Goal: Information Seeking & Learning: Learn about a topic

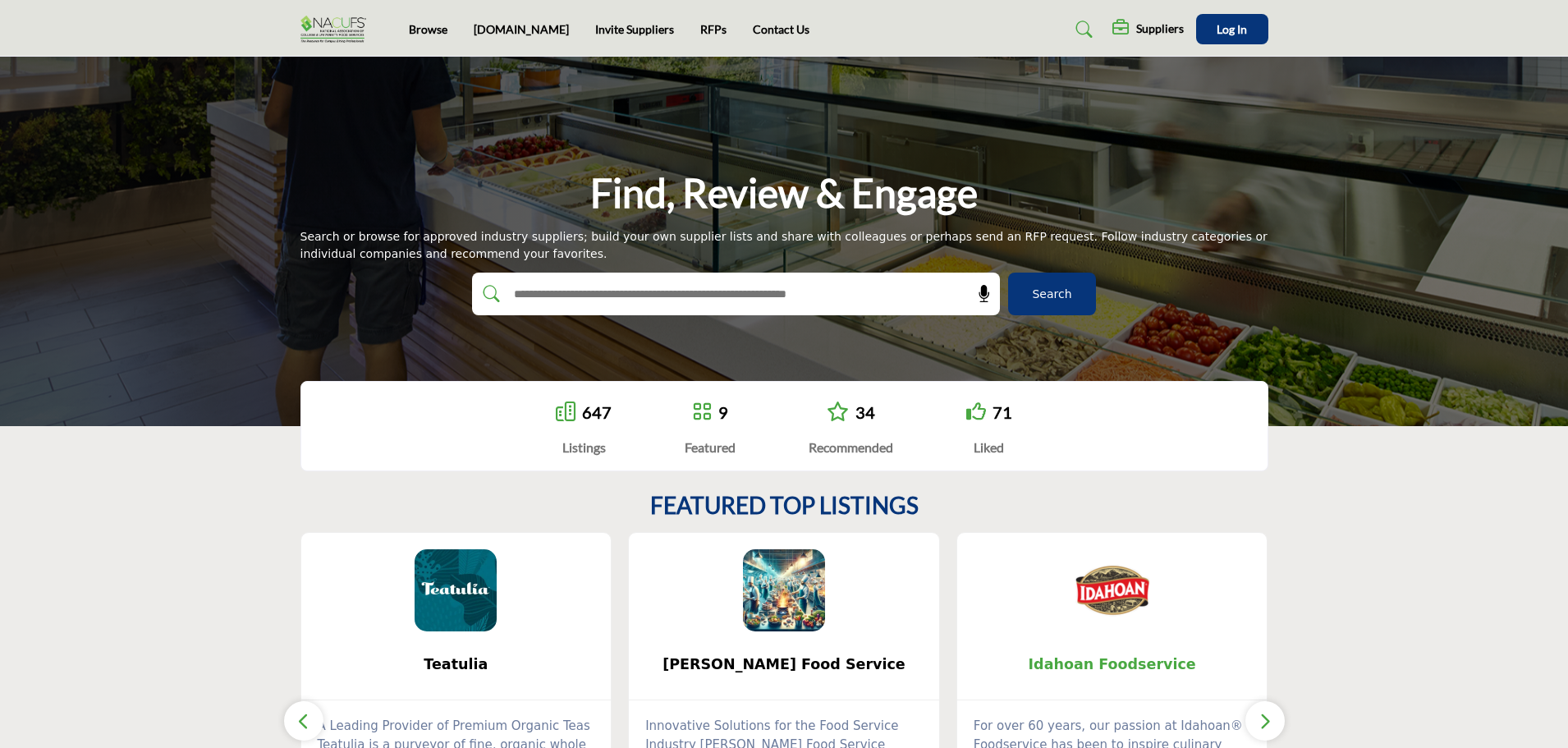
scroll to position [246, 0]
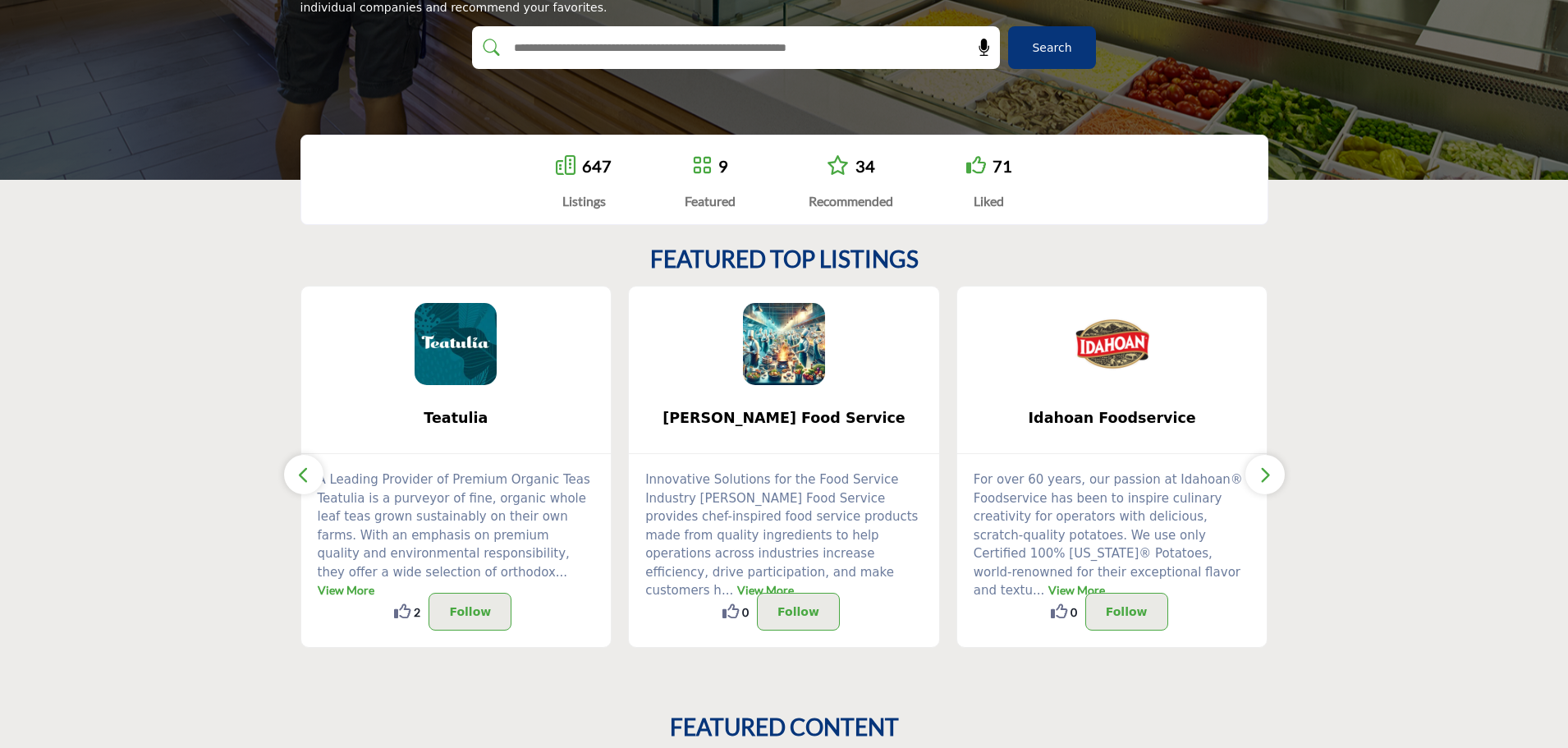
click at [1265, 477] on icon "button" at bounding box center [1265, 475] width 13 height 21
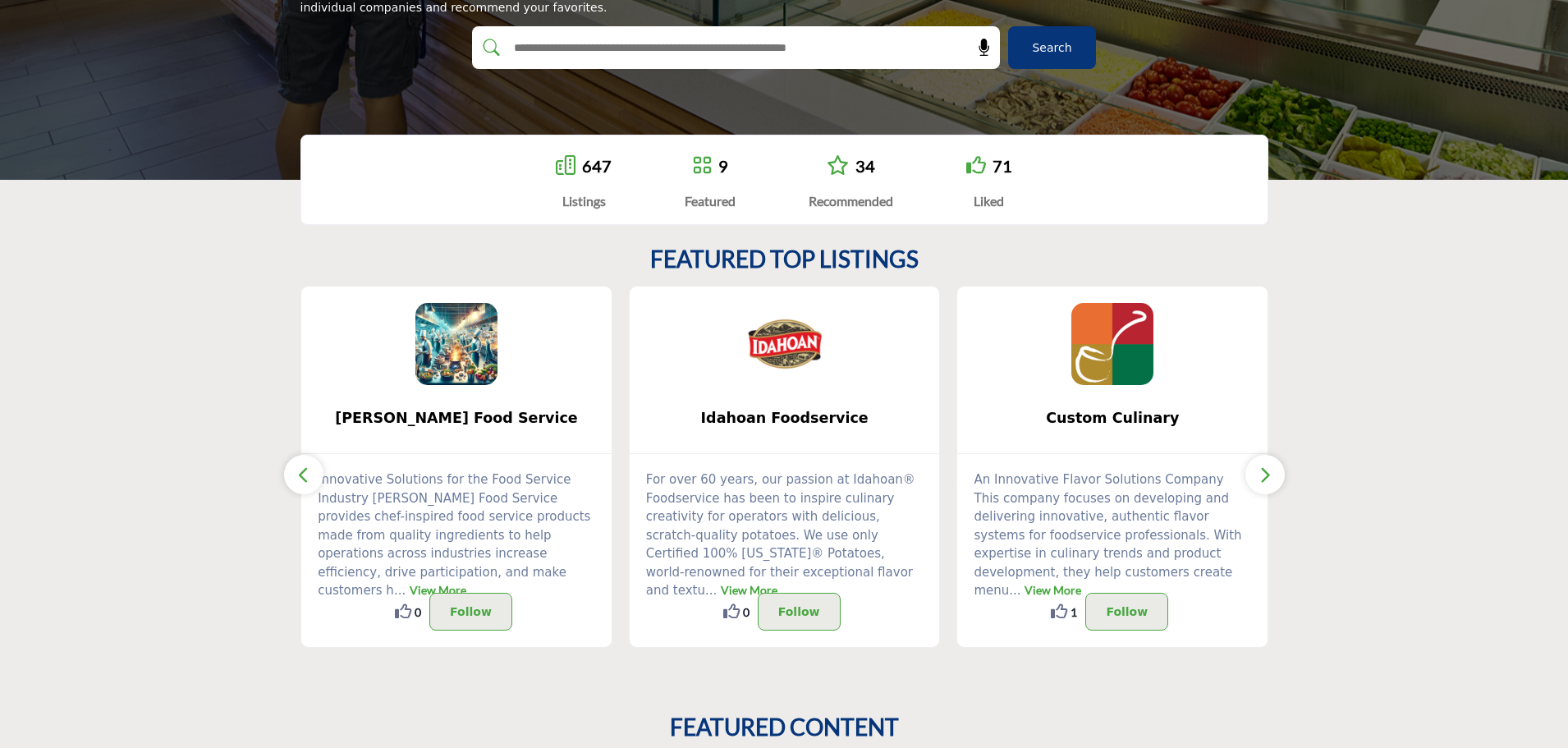
click at [1267, 478] on icon "button" at bounding box center [1265, 475] width 13 height 21
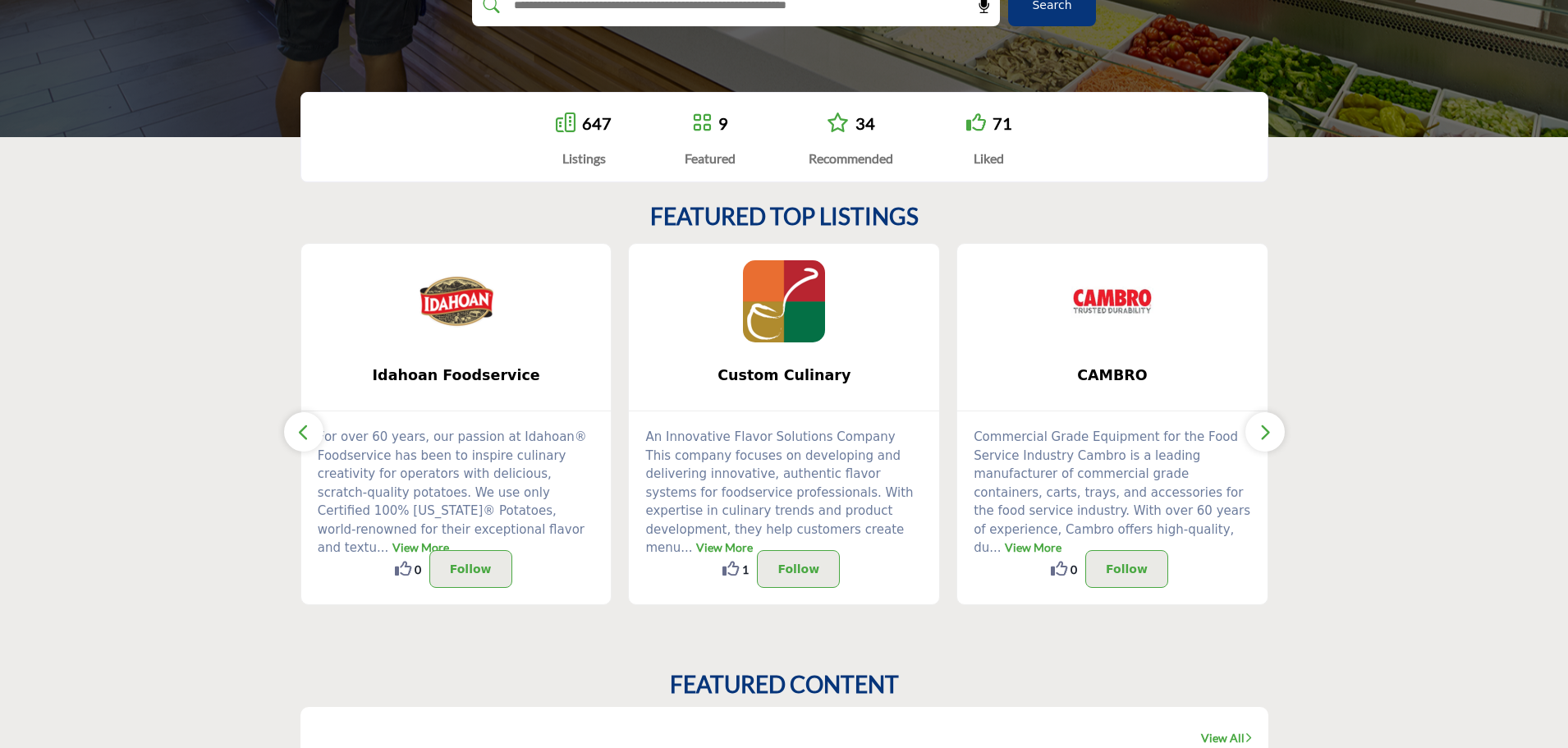
scroll to position [328, 0]
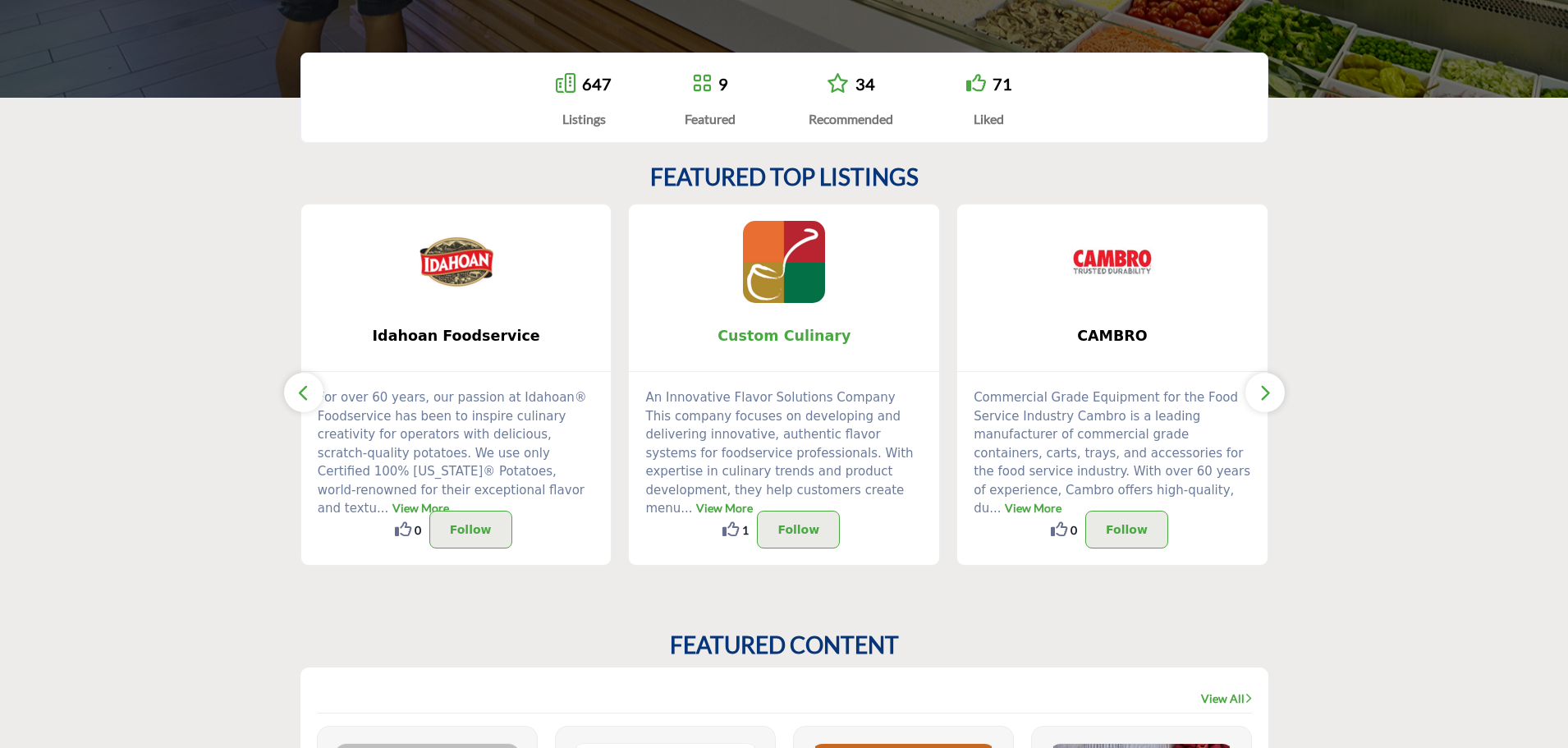
click at [759, 338] on span "Custom Culinary" at bounding box center [784, 336] width 261 height 21
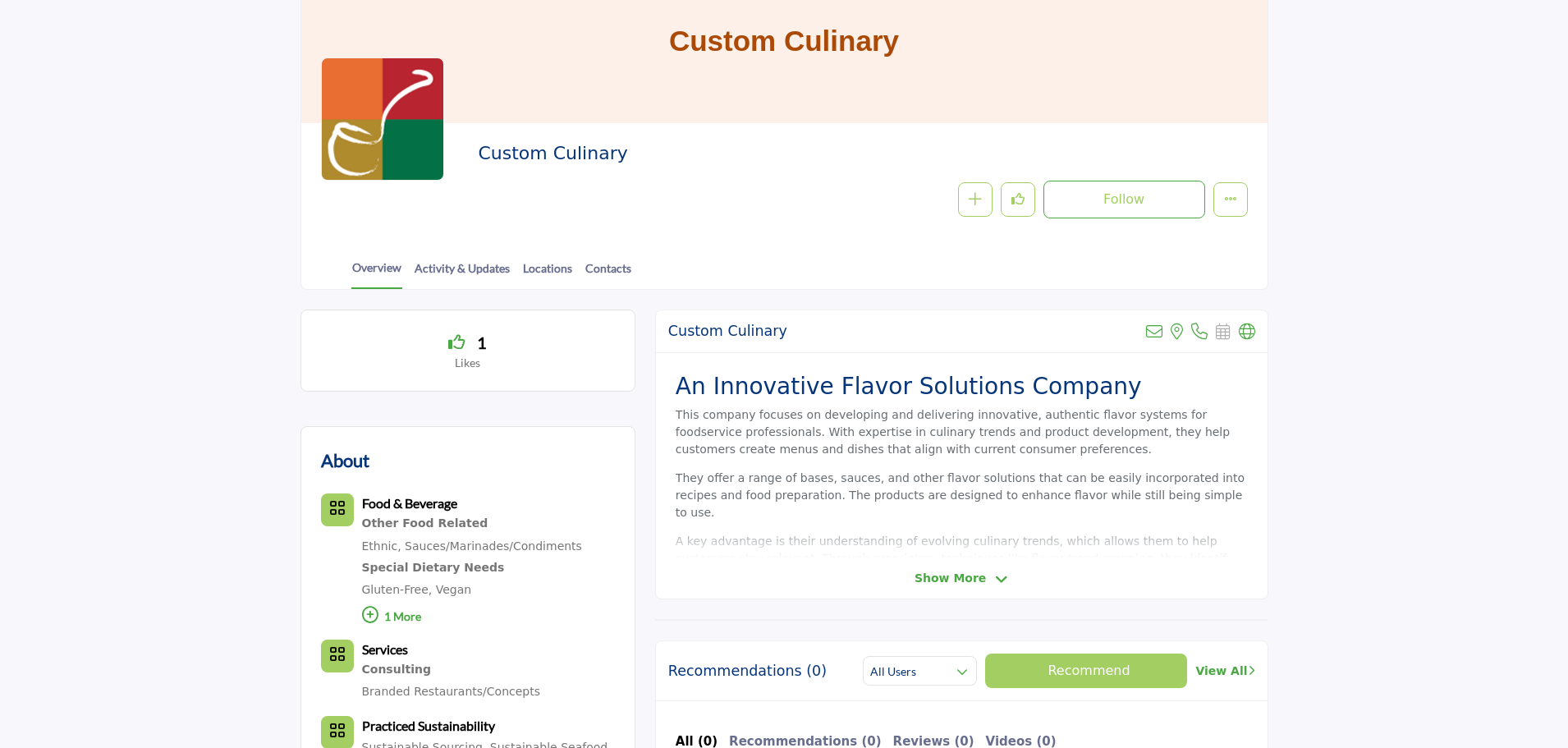
scroll to position [164, 0]
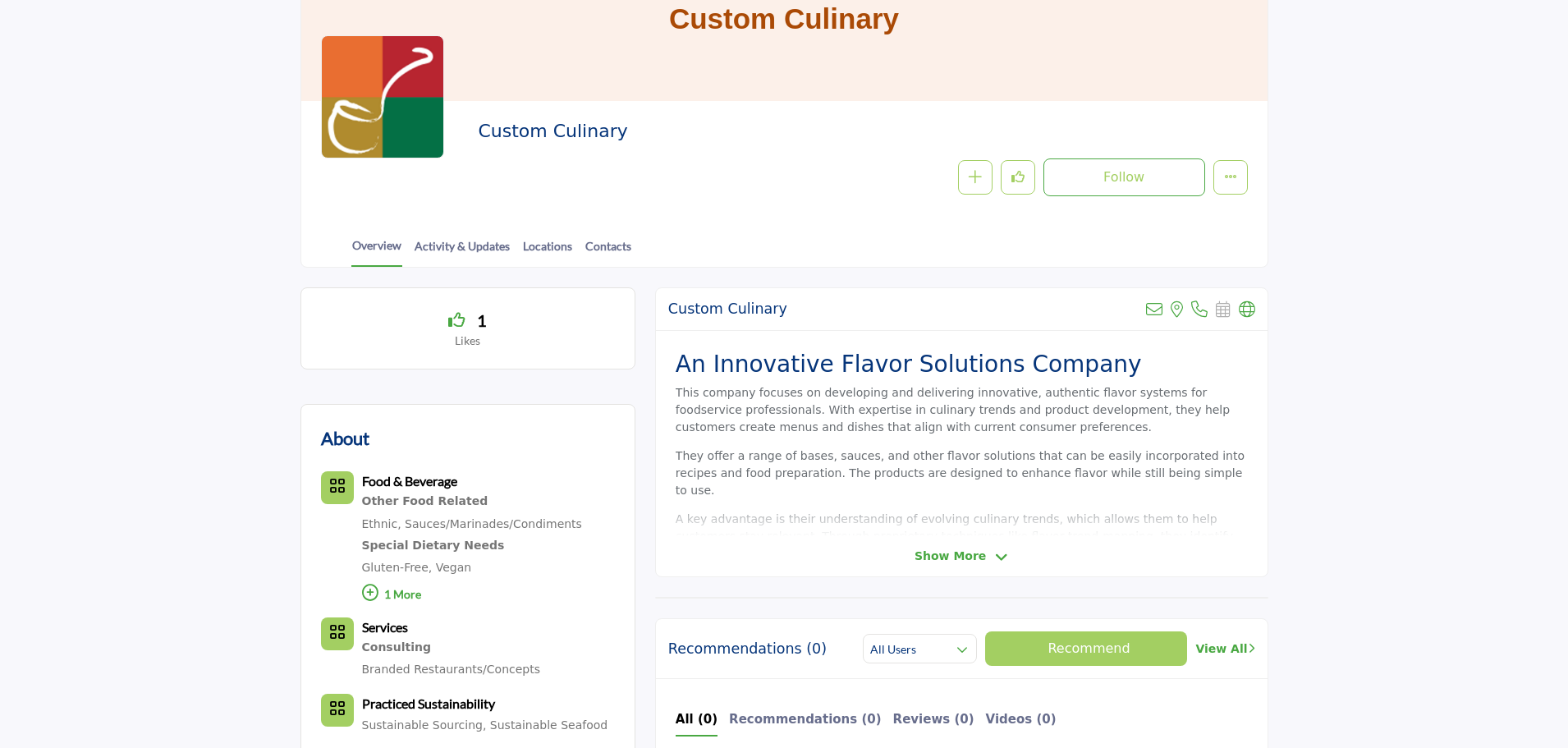
click at [944, 549] on span "Show More" at bounding box center [950, 556] width 71 height 17
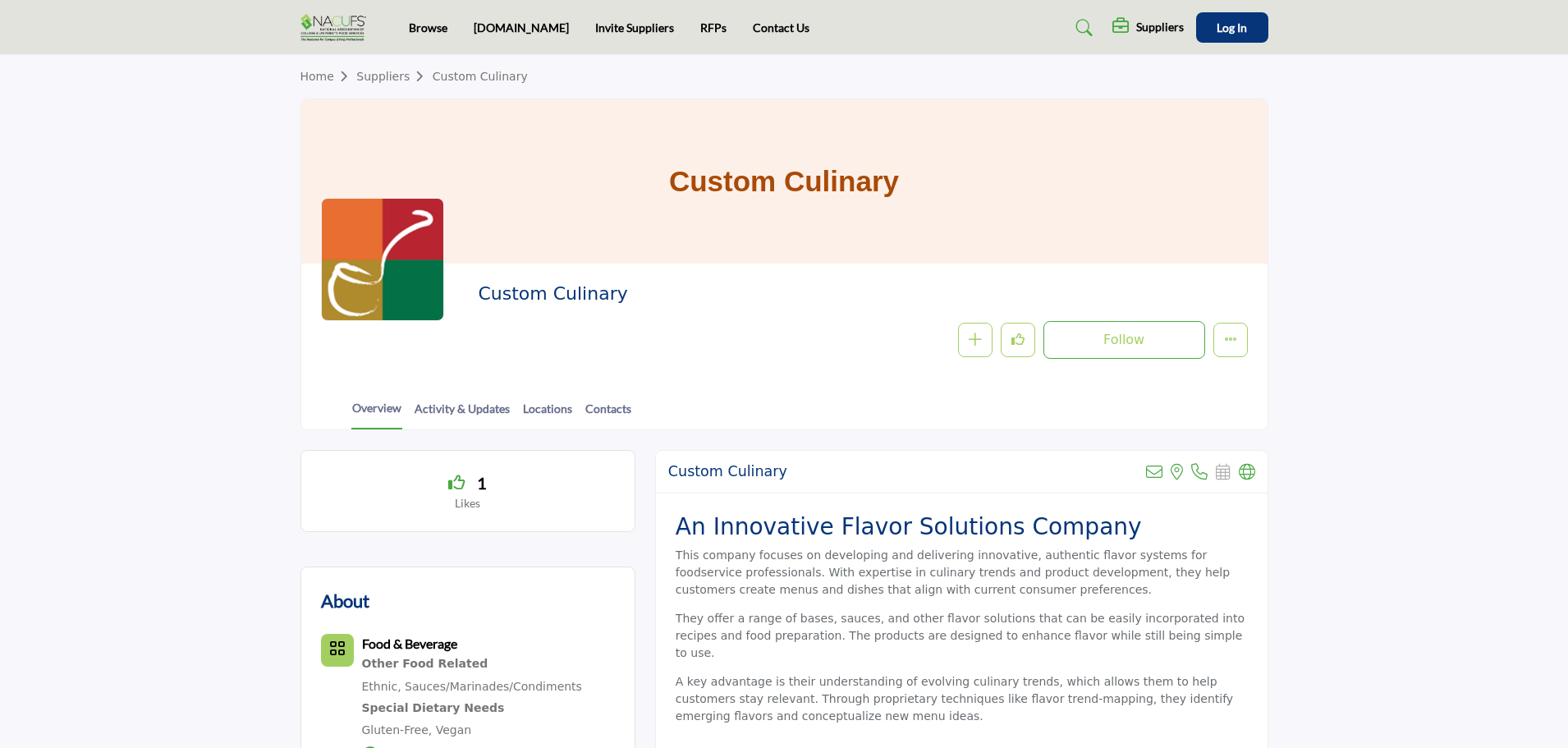
scroll to position [0, 0]
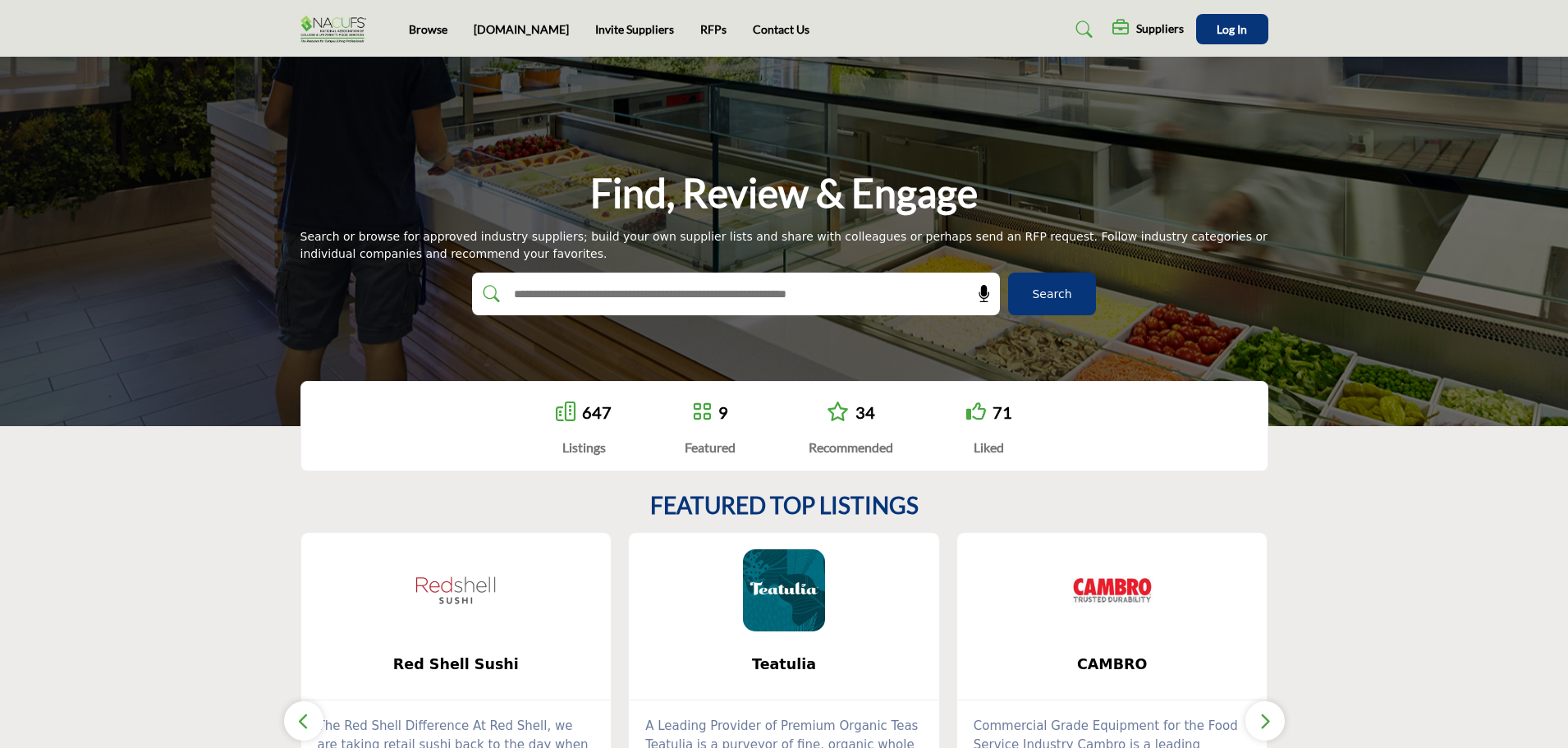
scroll to position [328, 0]
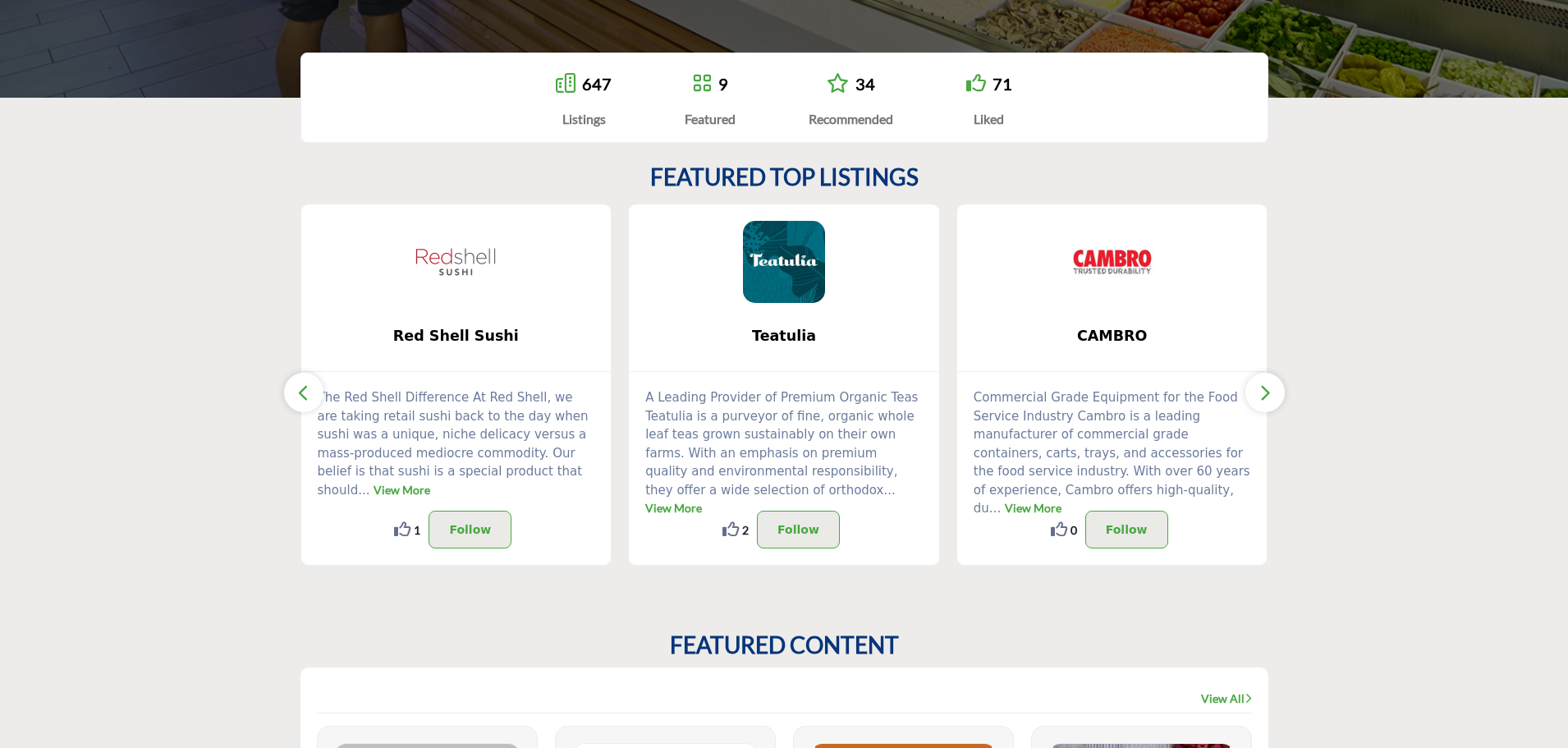
click at [1271, 392] on icon "button" at bounding box center [1265, 393] width 13 height 21
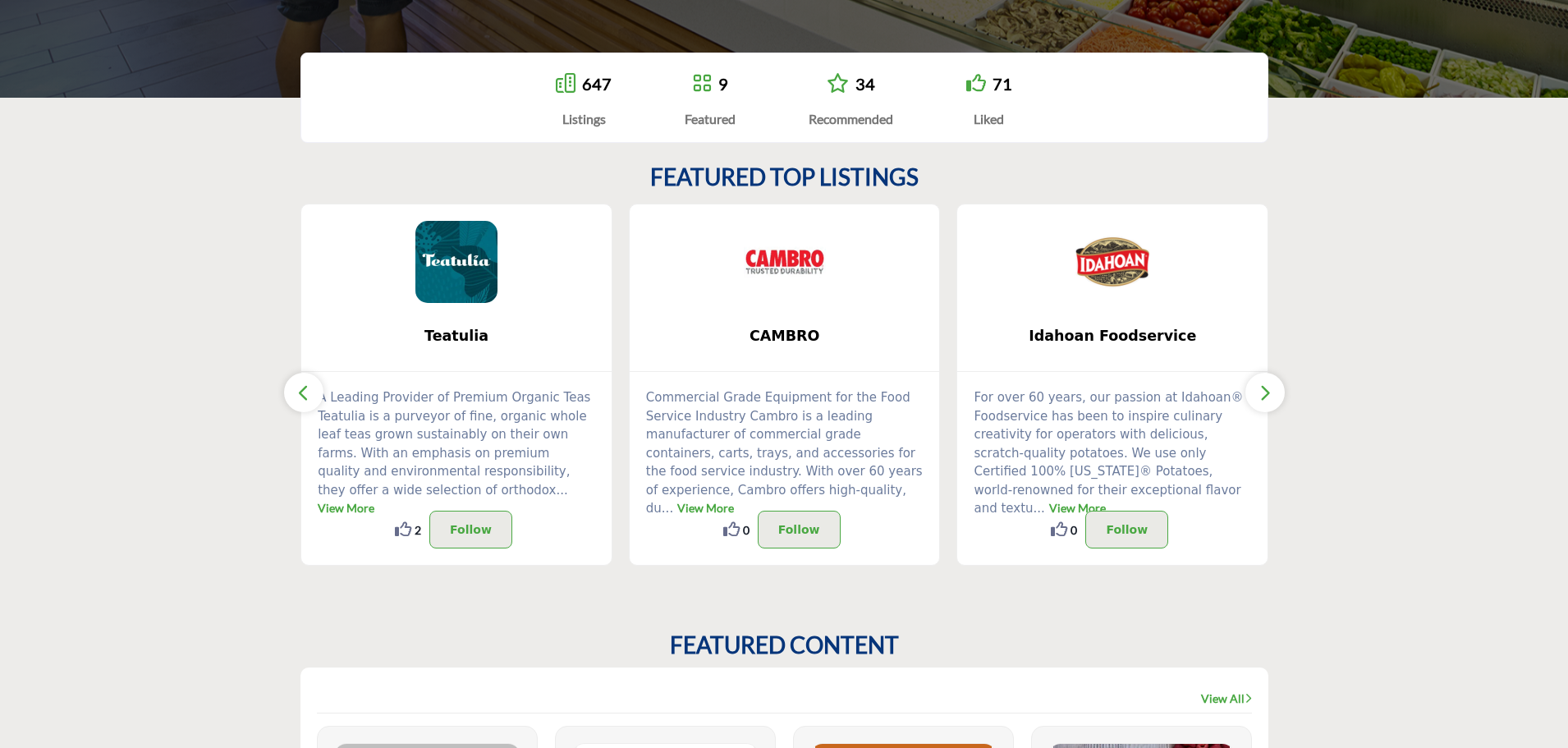
click at [1271, 392] on icon "button" at bounding box center [1265, 393] width 13 height 21
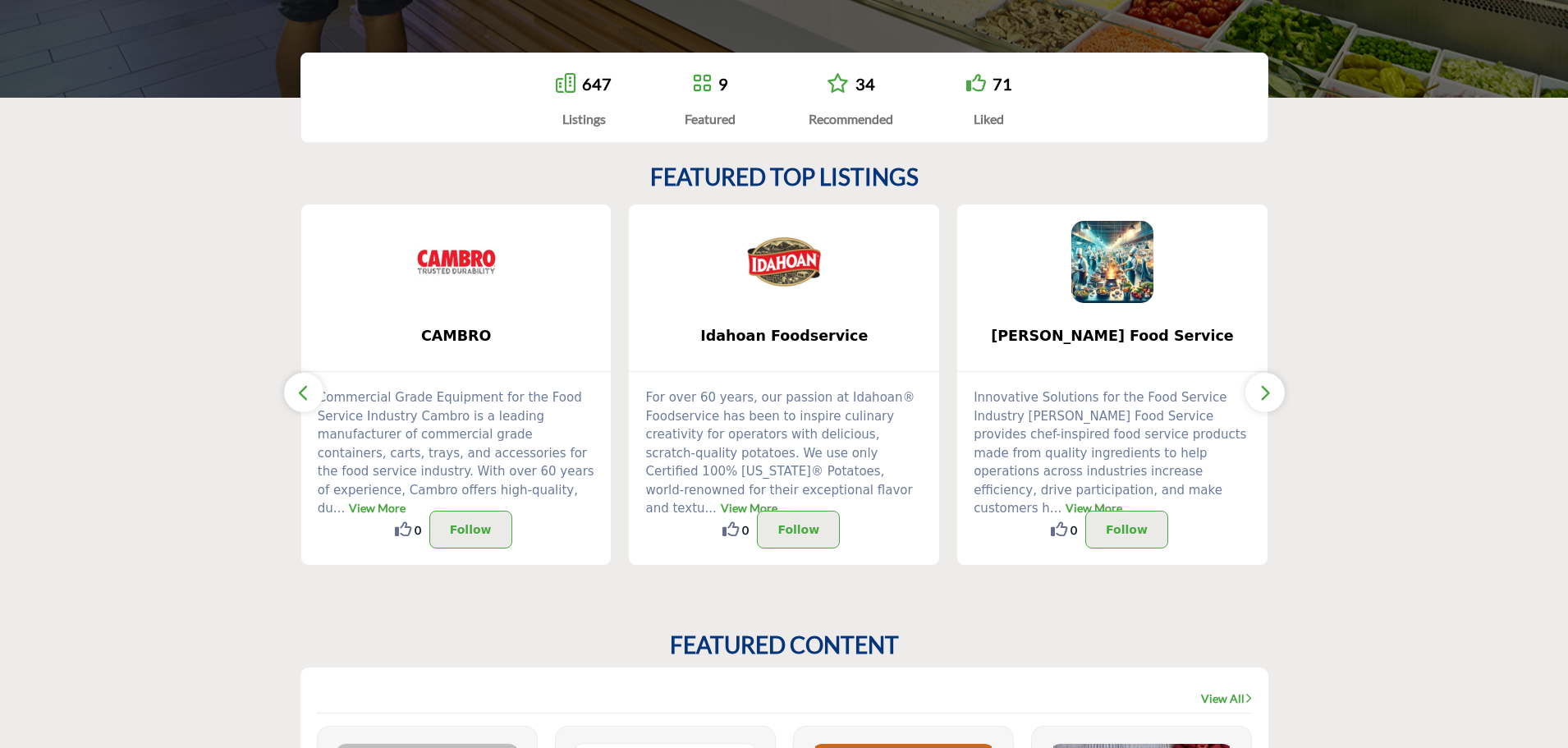
click at [1271, 392] on icon "button" at bounding box center [1265, 393] width 13 height 21
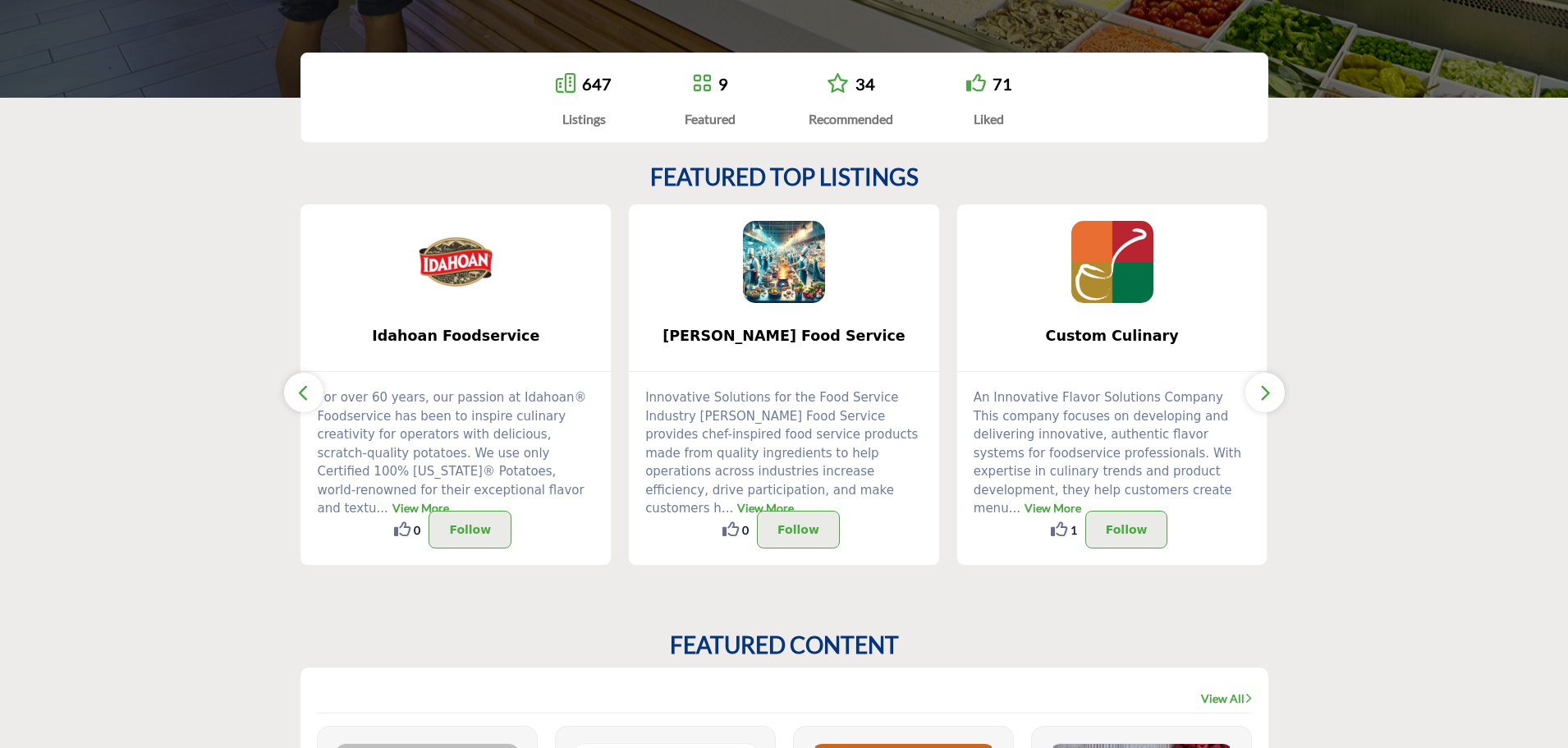
click at [1271, 392] on icon "button" at bounding box center [1265, 393] width 13 height 21
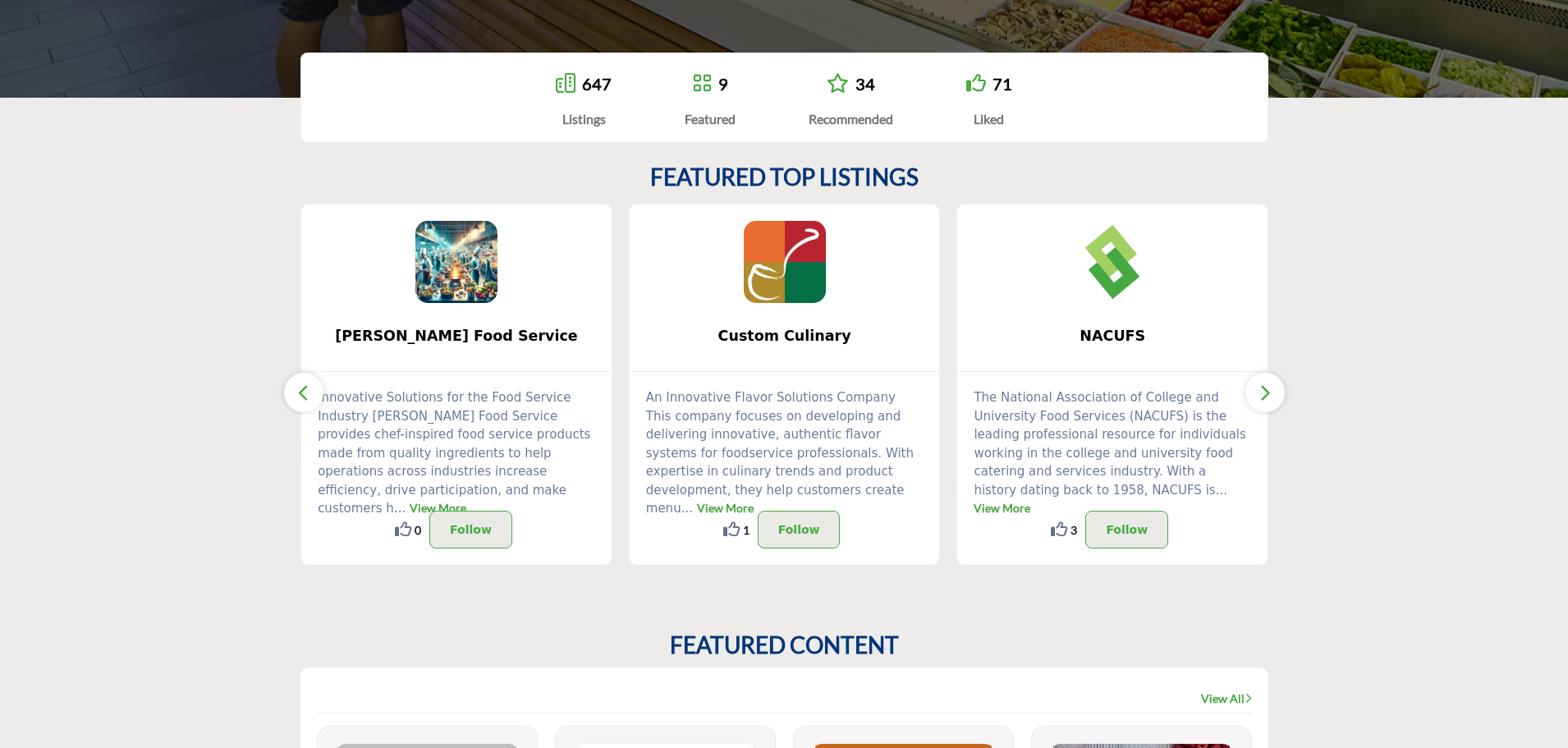
click at [1271, 392] on icon "button" at bounding box center [1265, 393] width 13 height 21
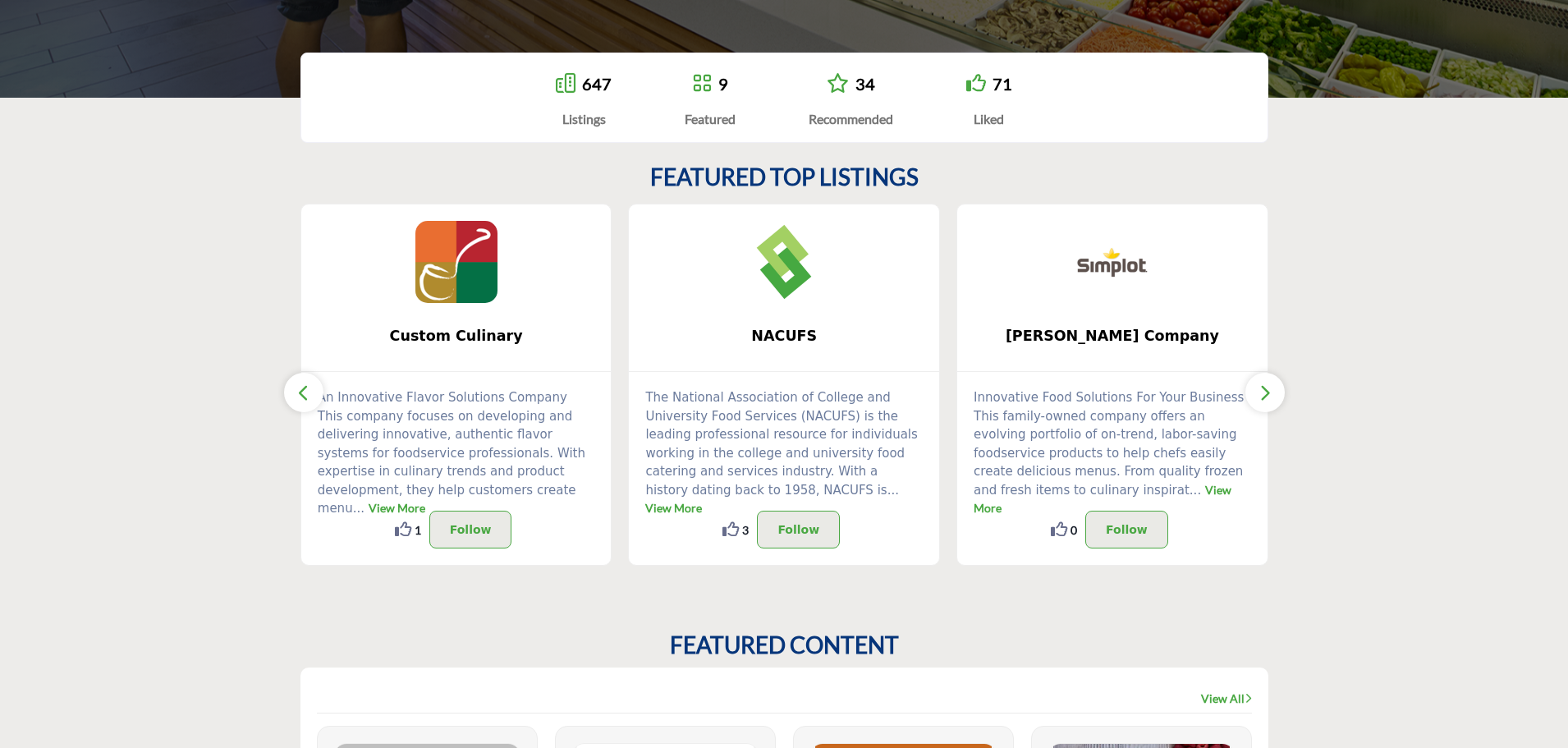
click at [1271, 392] on icon "button" at bounding box center [1265, 393] width 13 height 21
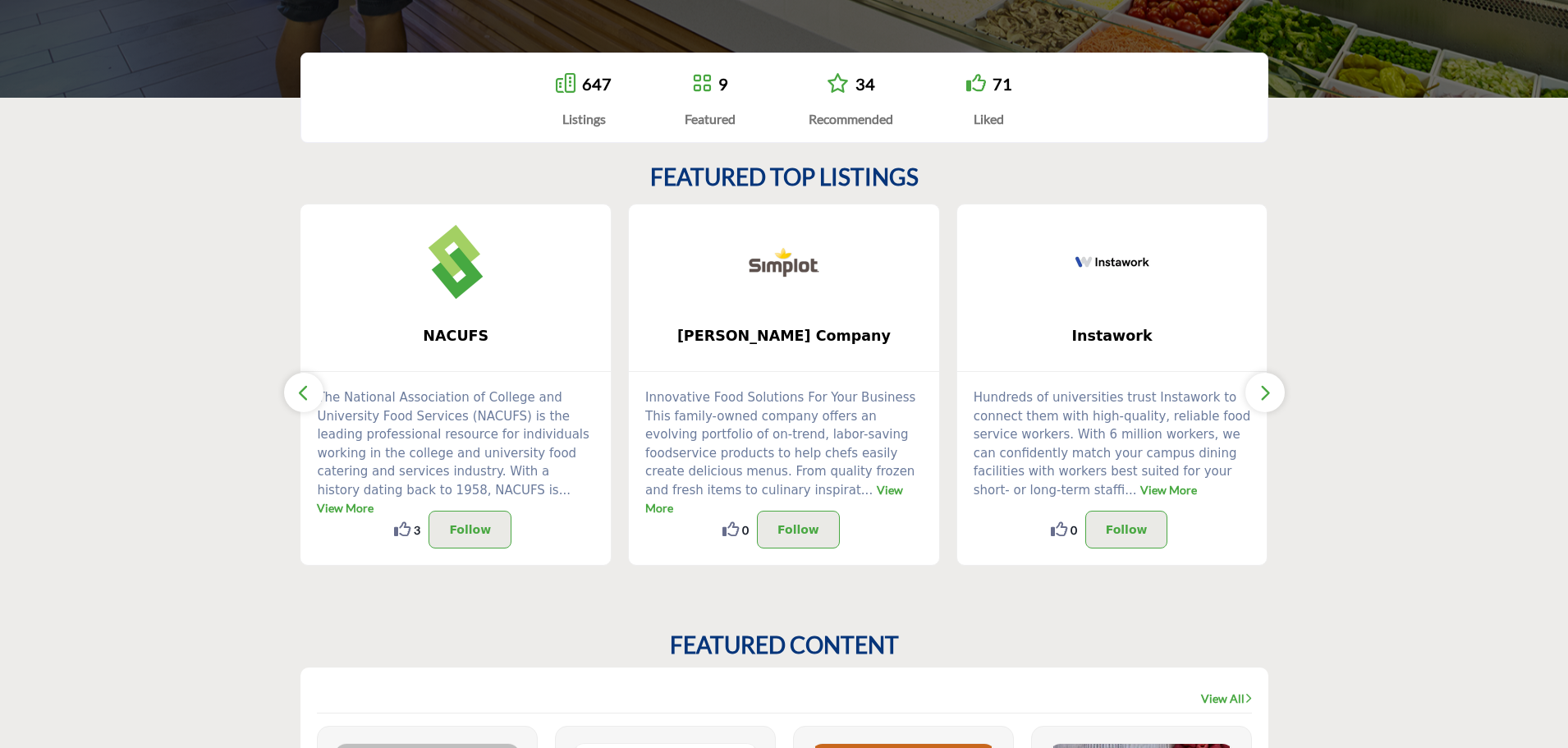
click at [1271, 392] on icon "button" at bounding box center [1265, 393] width 13 height 21
click at [1266, 392] on icon "button" at bounding box center [1265, 393] width 13 height 21
click at [1267, 399] on icon "button" at bounding box center [1265, 393] width 13 height 21
click at [1271, 395] on icon "button" at bounding box center [1265, 393] width 13 height 21
click at [304, 392] on icon "button" at bounding box center [303, 393] width 13 height 21
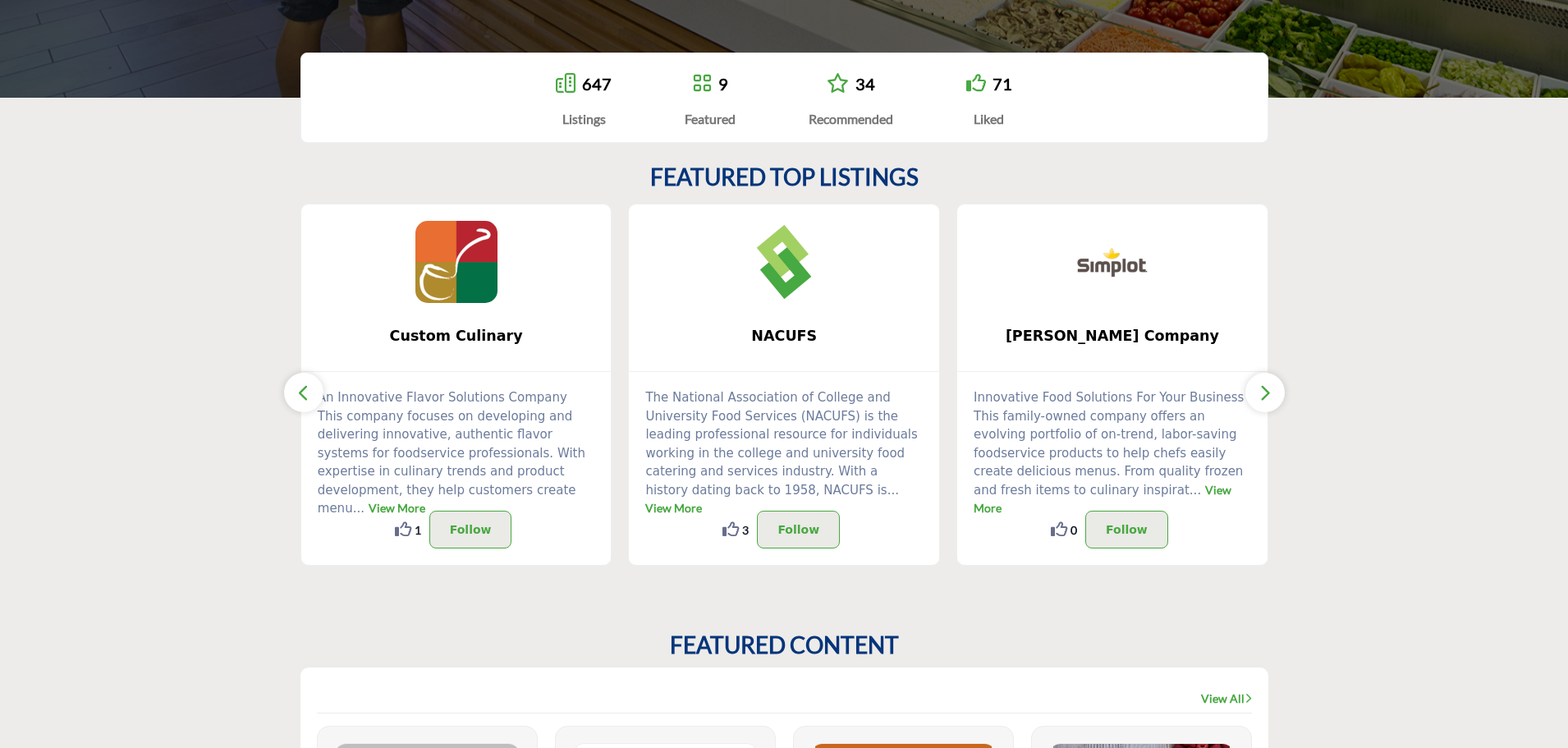
click at [304, 392] on icon "button" at bounding box center [303, 393] width 13 height 21
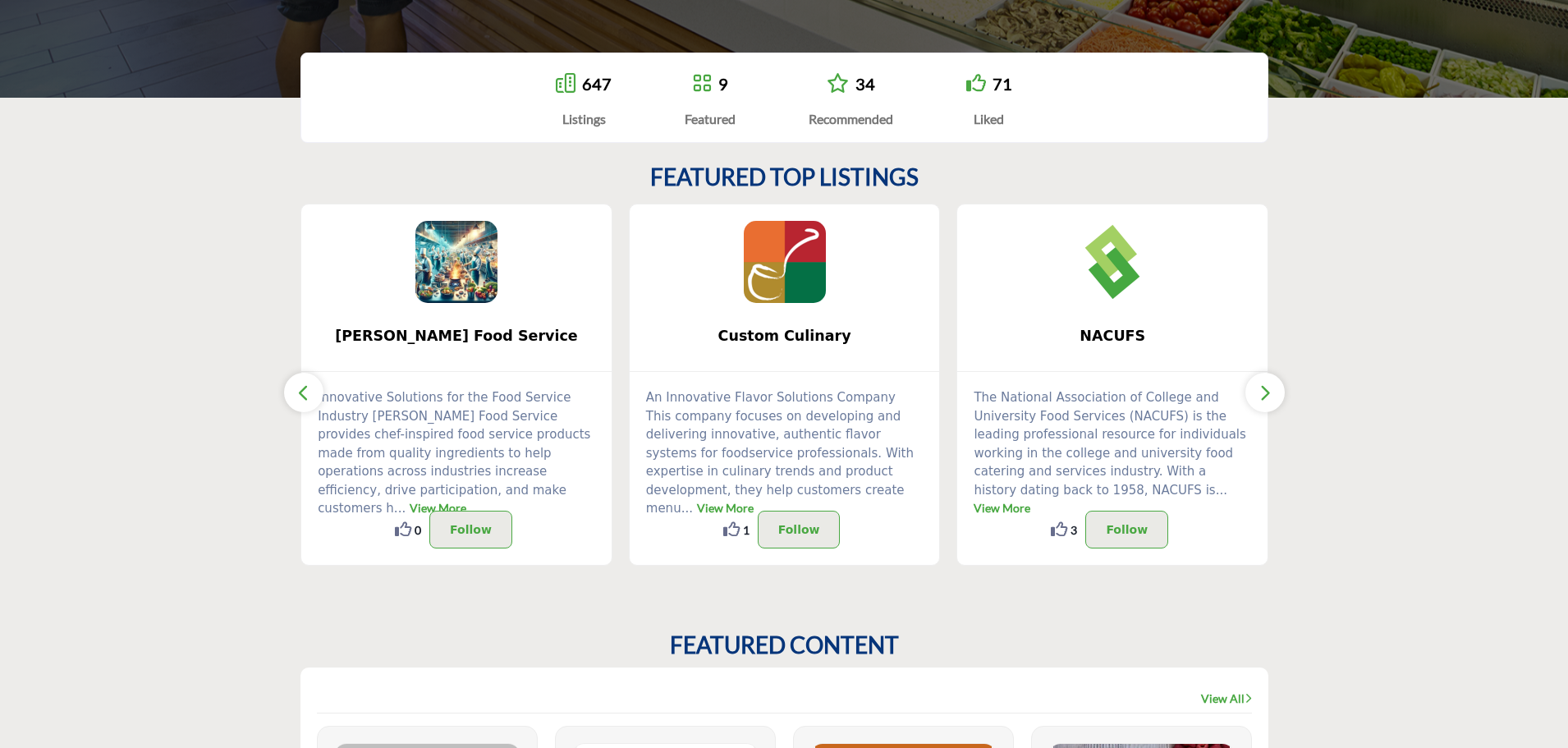
click at [304, 392] on icon "button" at bounding box center [303, 393] width 13 height 21
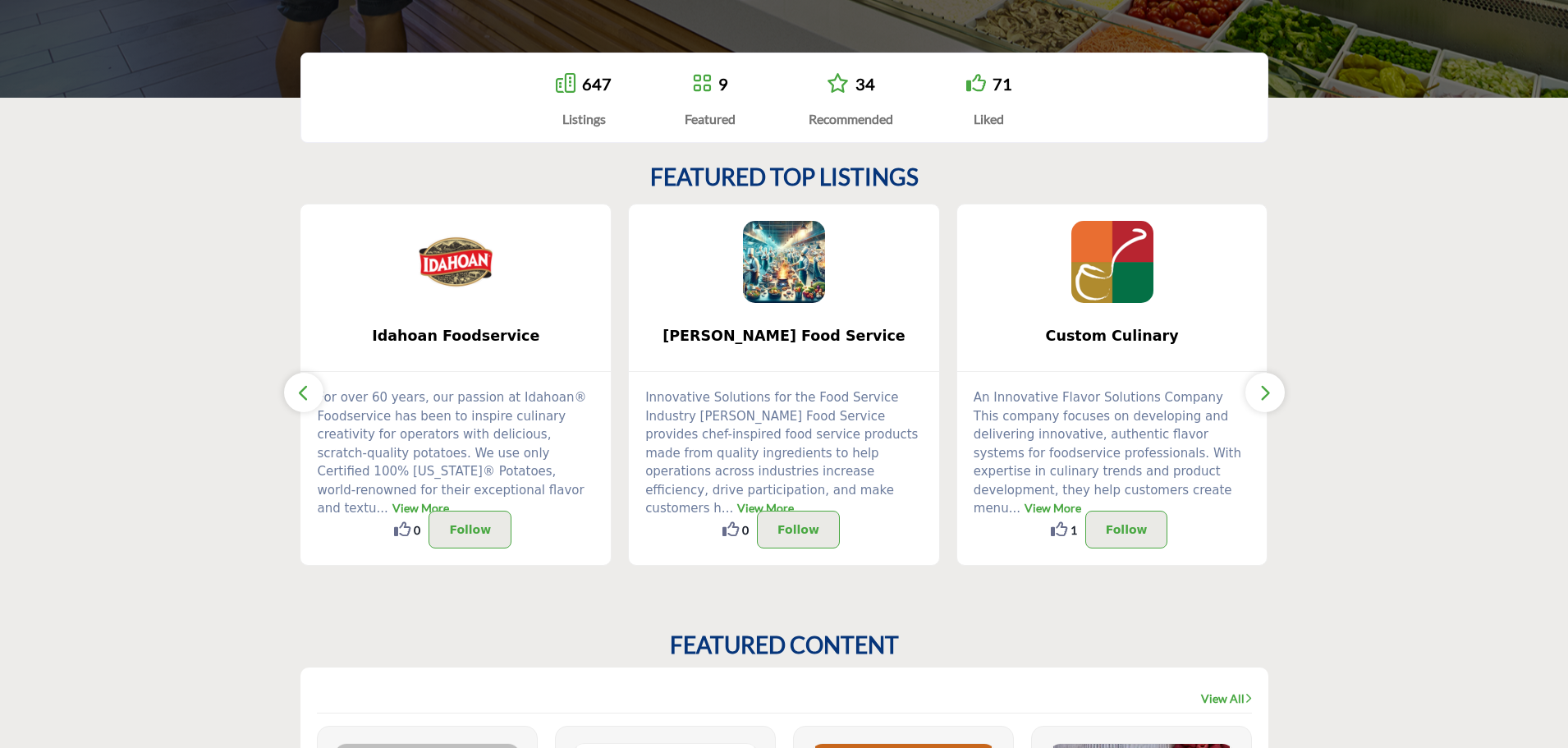
click at [304, 392] on icon "button" at bounding box center [303, 393] width 13 height 21
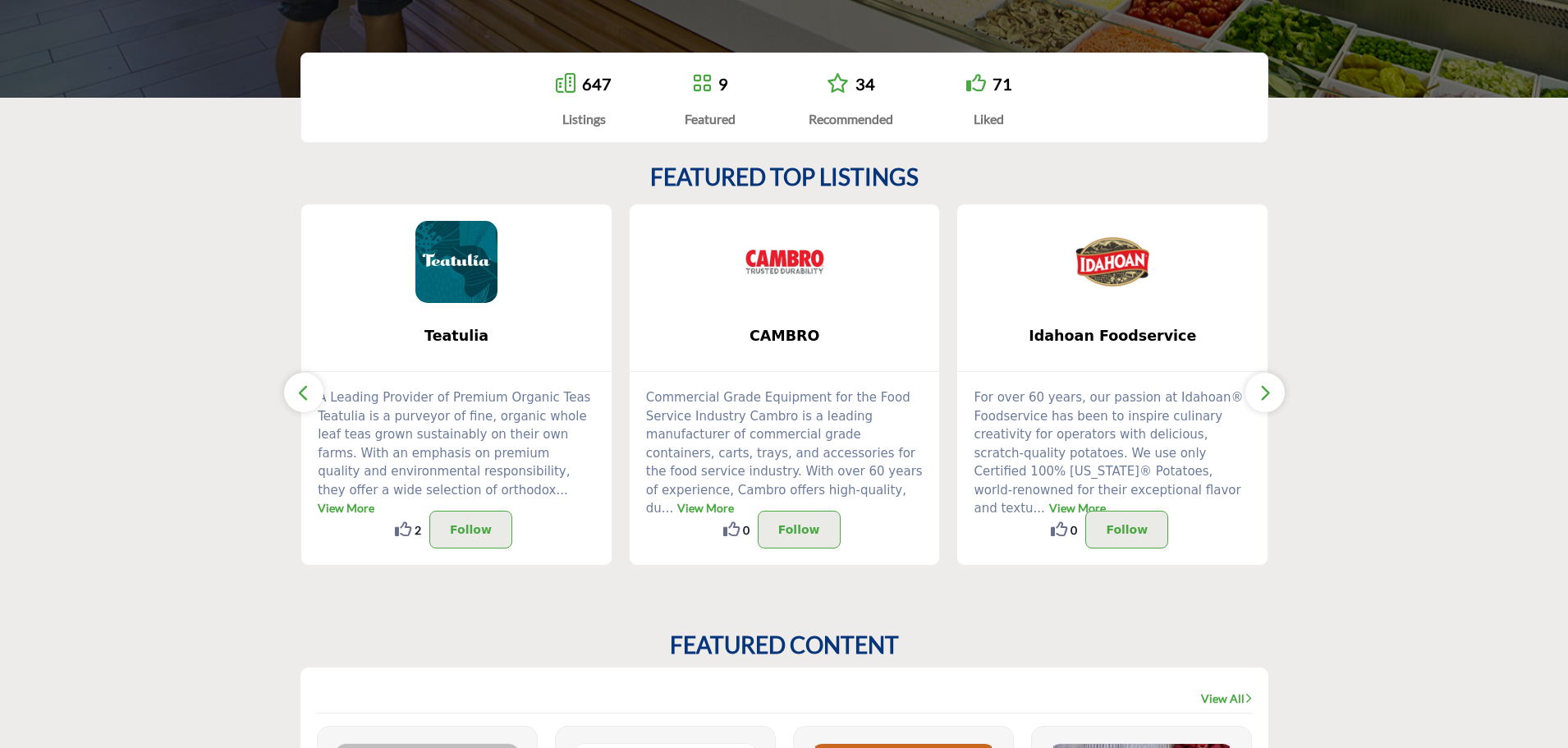
click at [304, 392] on icon "button" at bounding box center [303, 393] width 13 height 21
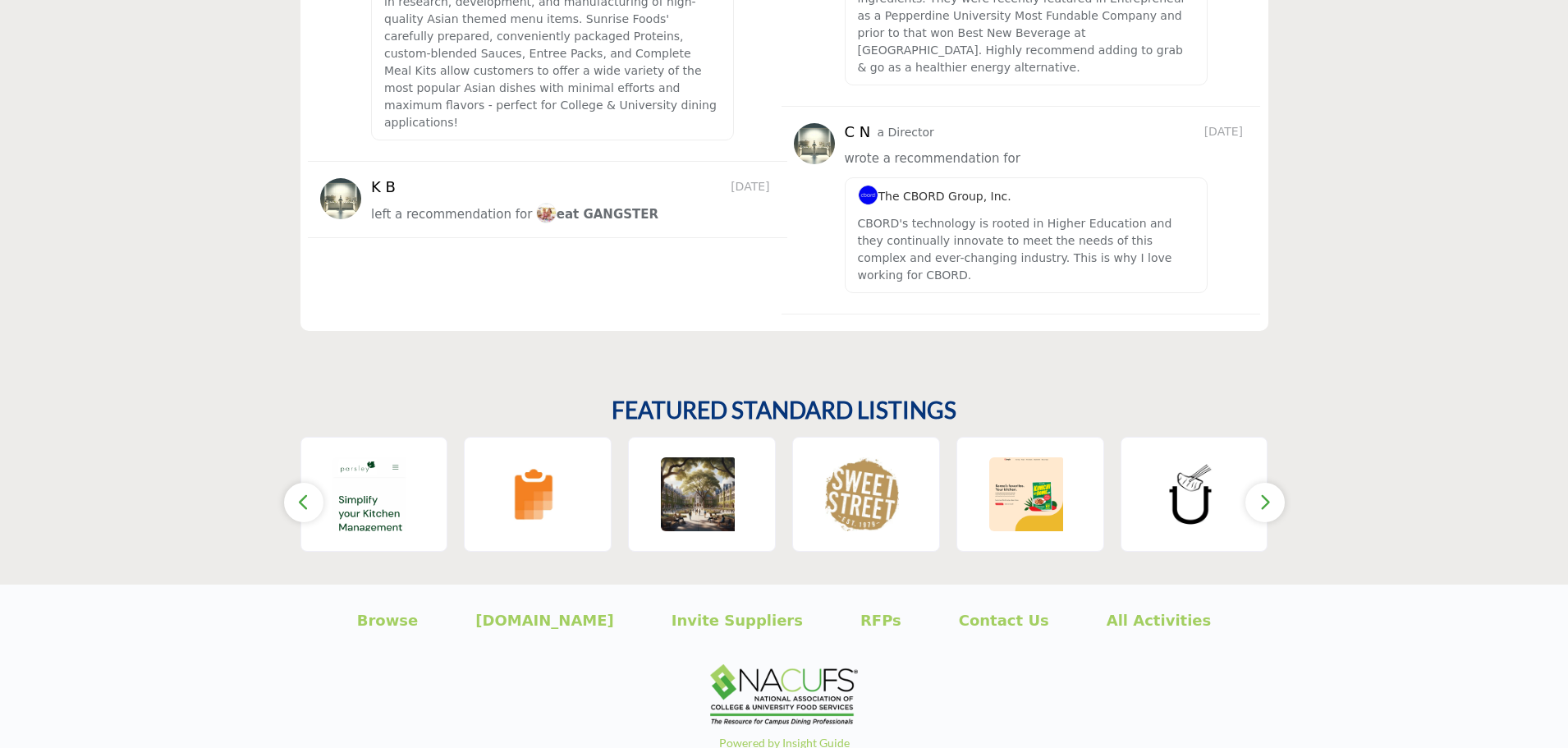
scroll to position [1821, 0]
